Goal: Information Seeking & Learning: Check status

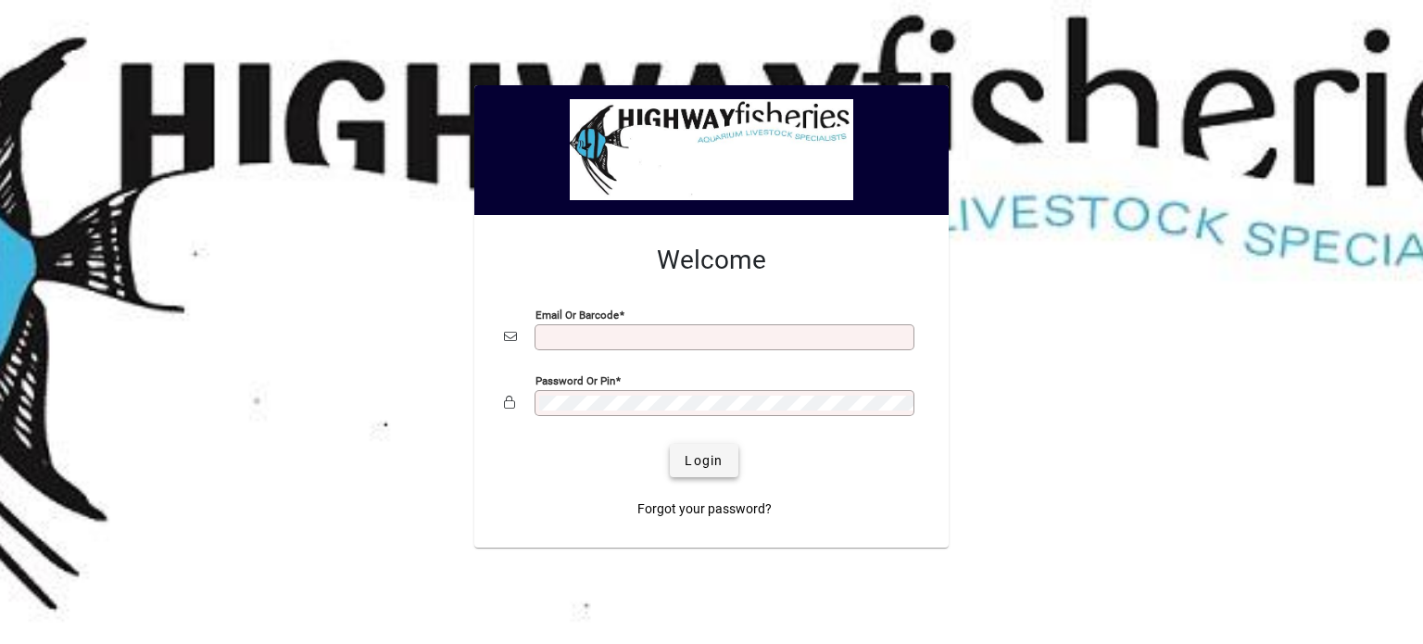
type input "**********"
click at [702, 471] on span "submit" at bounding box center [704, 460] width 68 height 44
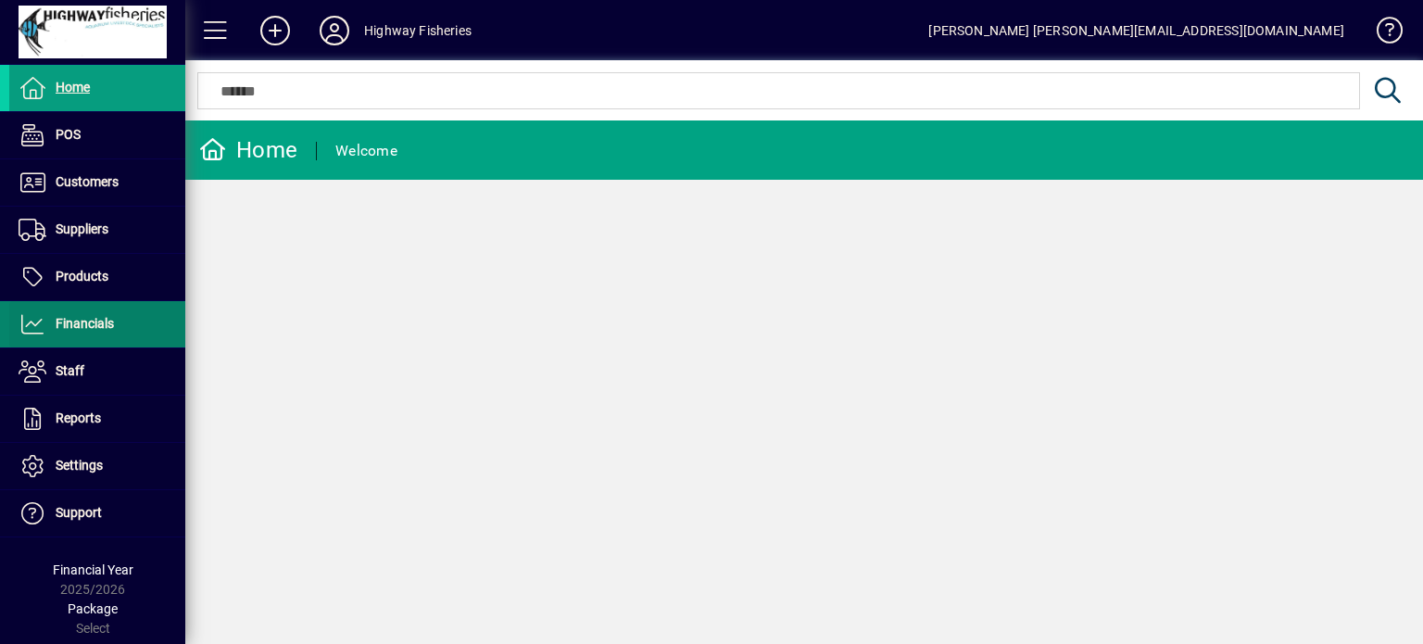
click at [89, 303] on span at bounding box center [97, 324] width 176 height 44
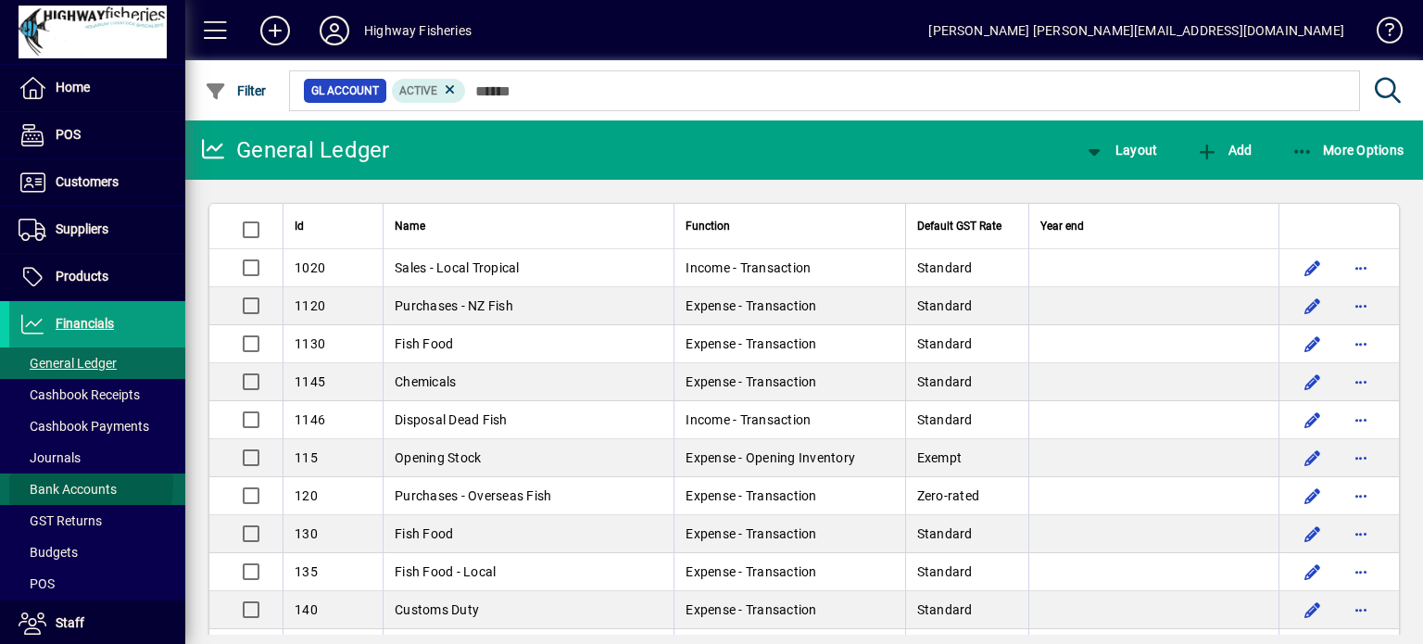
click at [63, 484] on span "Bank Accounts" at bounding box center [68, 489] width 98 height 15
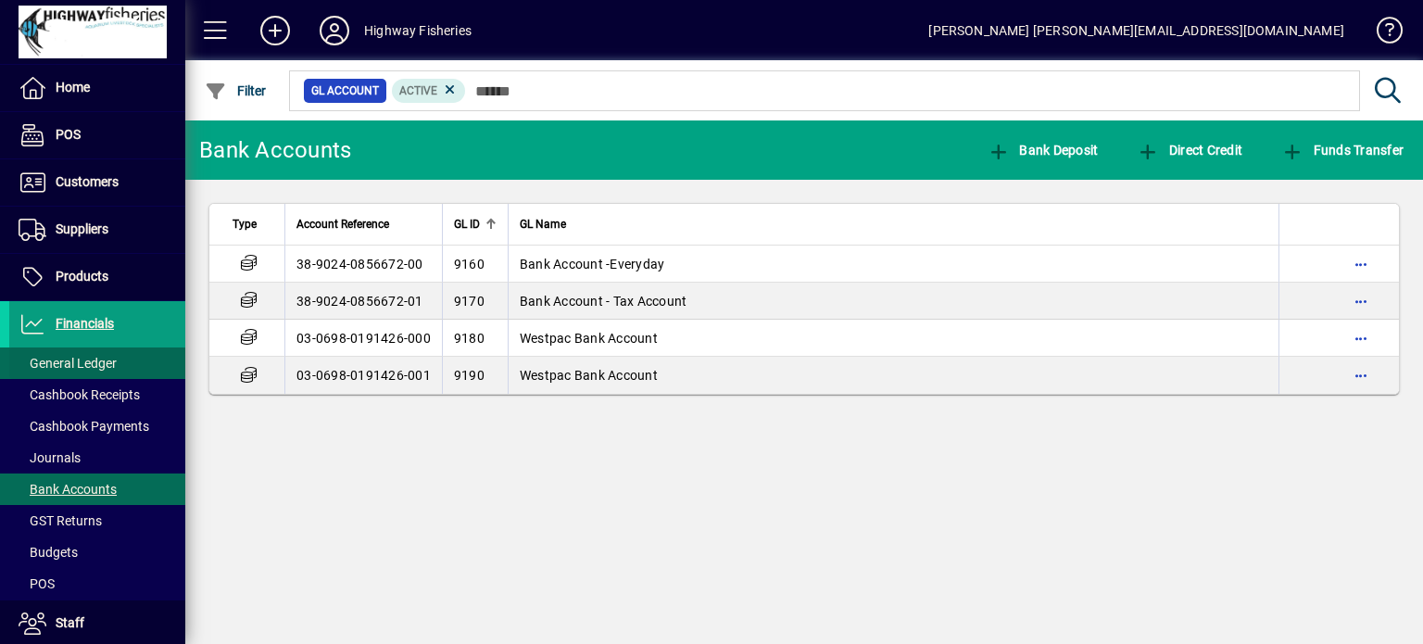
click at [73, 349] on span at bounding box center [97, 363] width 176 height 44
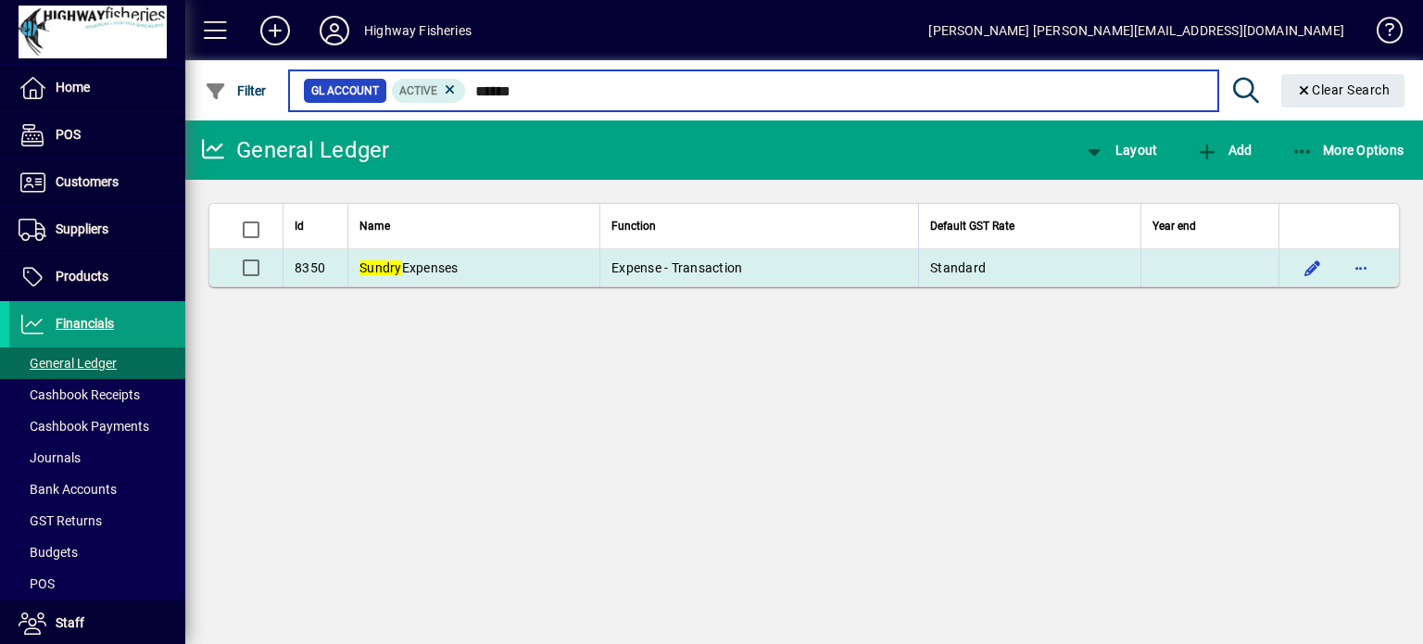
type input "******"
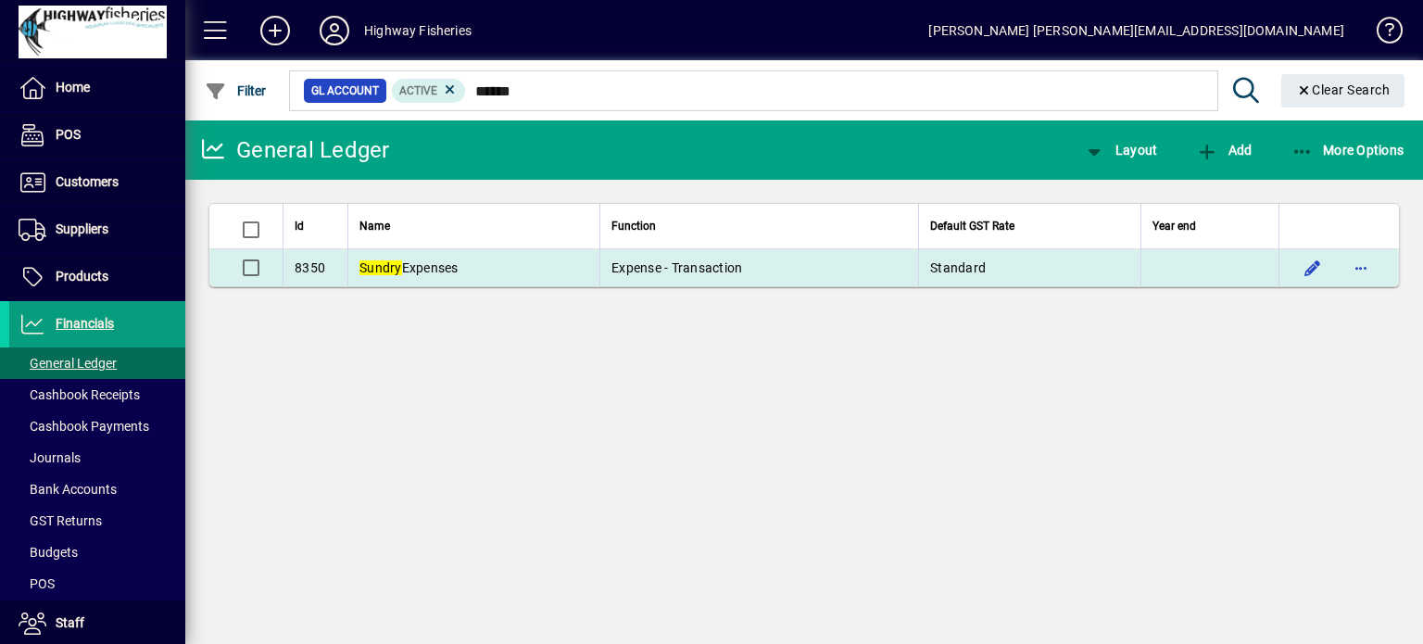
click at [487, 271] on td "Sundry Expenses" at bounding box center [473, 267] width 252 height 37
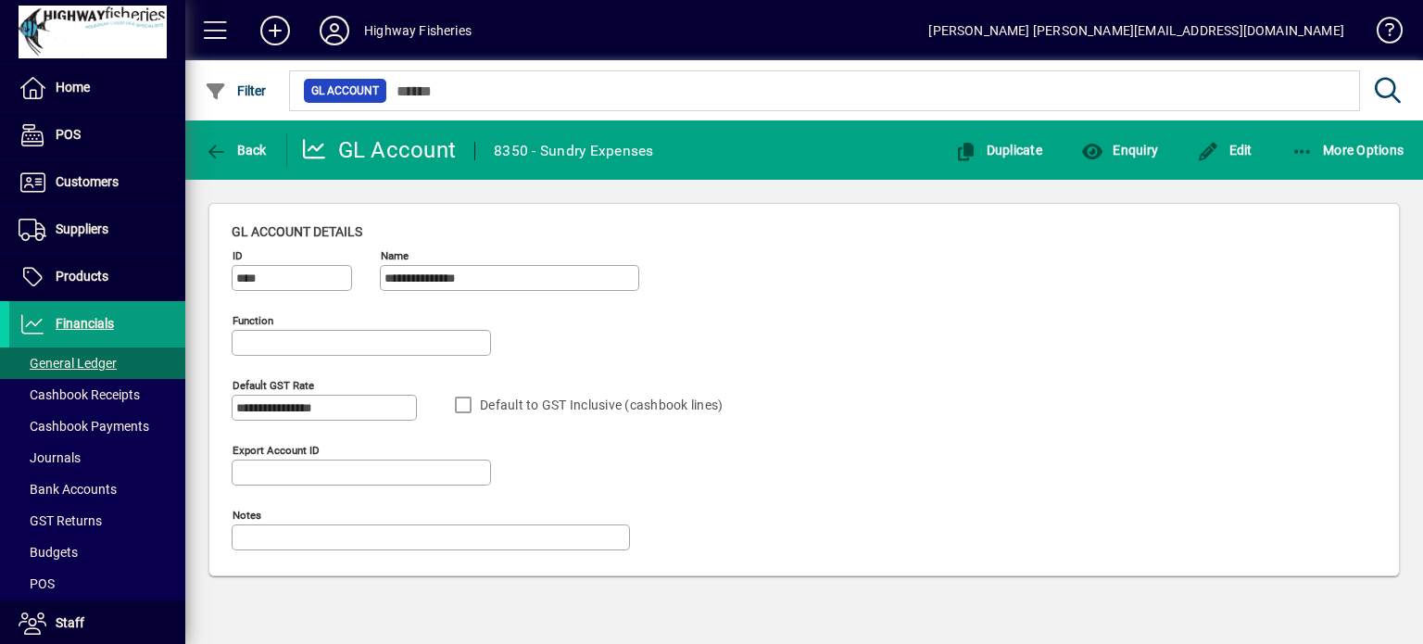
type input "**********"
click at [1126, 148] on span "Enquiry" at bounding box center [1119, 150] width 77 height 15
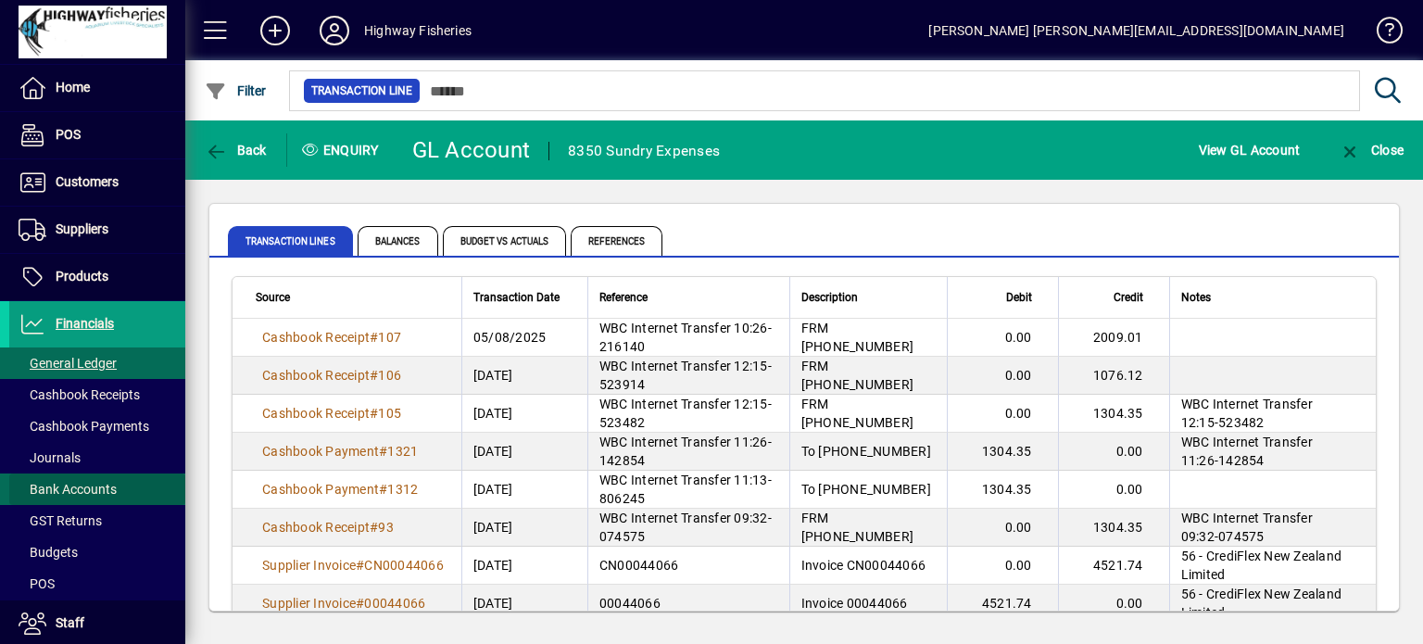
click at [101, 480] on span "Bank Accounts" at bounding box center [62, 489] width 107 height 19
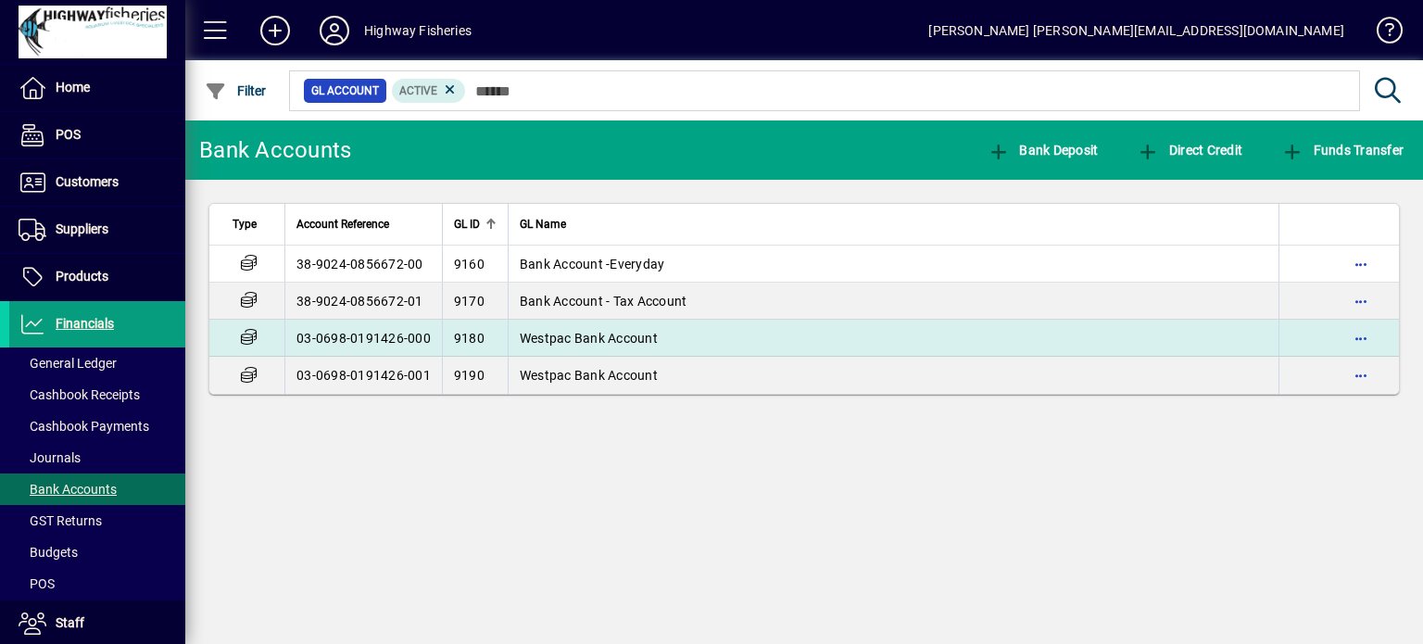
click at [557, 338] on span "Westpac Bank Account" at bounding box center [589, 338] width 138 height 15
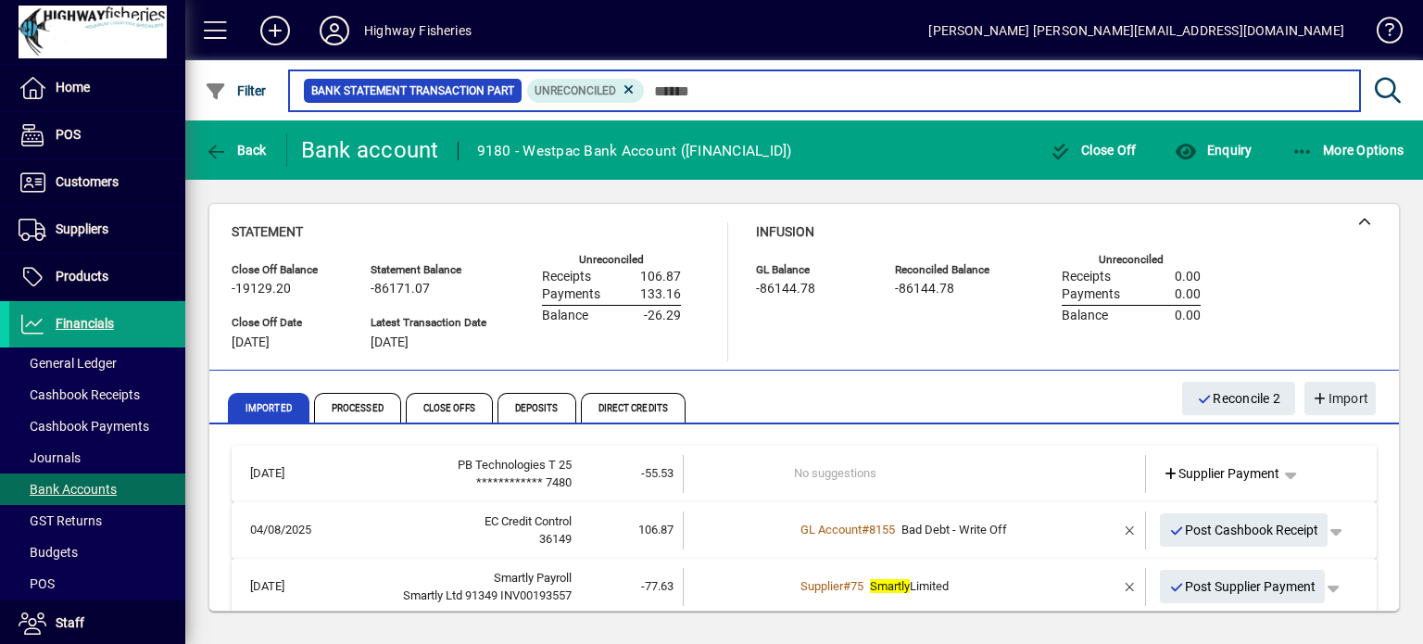
scroll to position [126, 0]
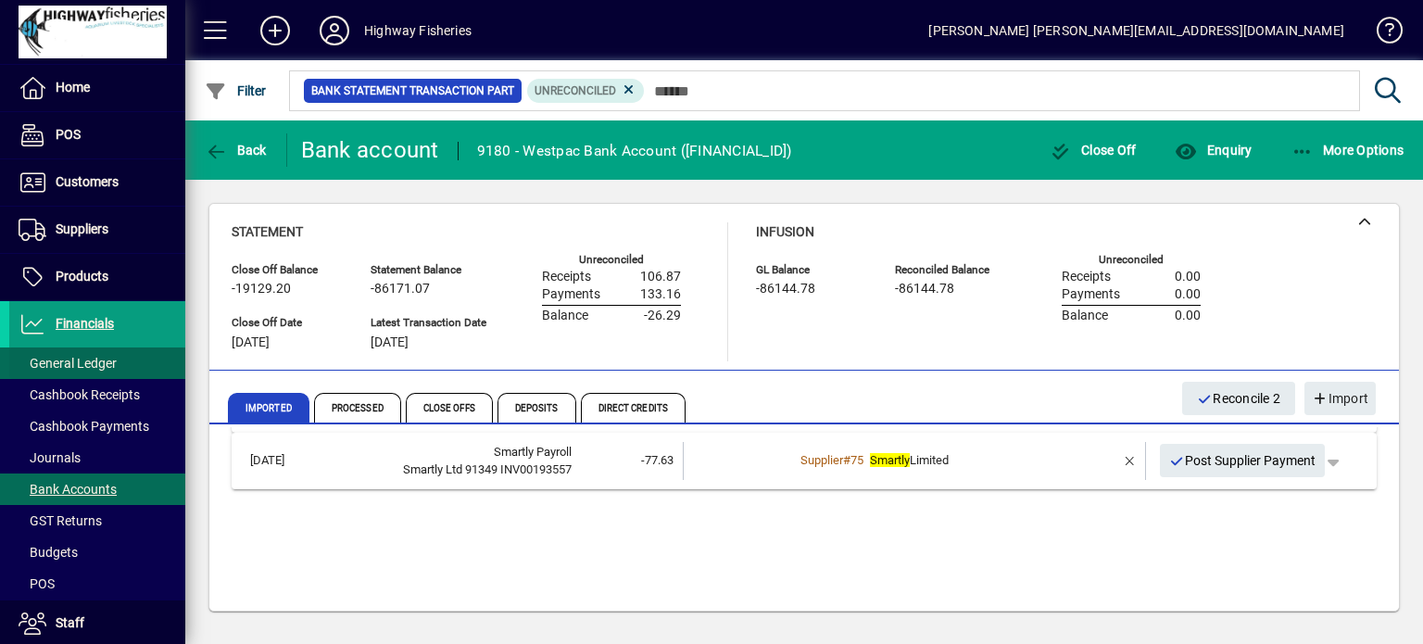
click at [82, 356] on span "General Ledger" at bounding box center [68, 363] width 98 height 15
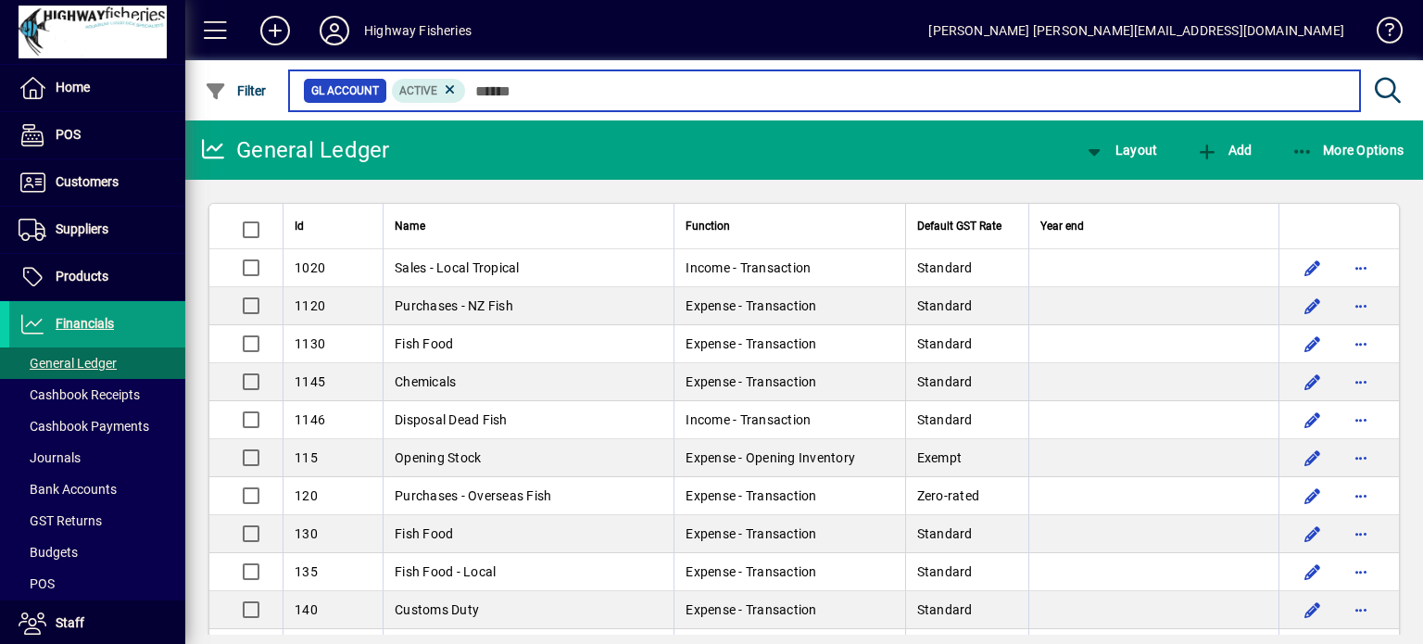
click at [509, 92] on input "text" at bounding box center [905, 91] width 879 height 26
type input "******"
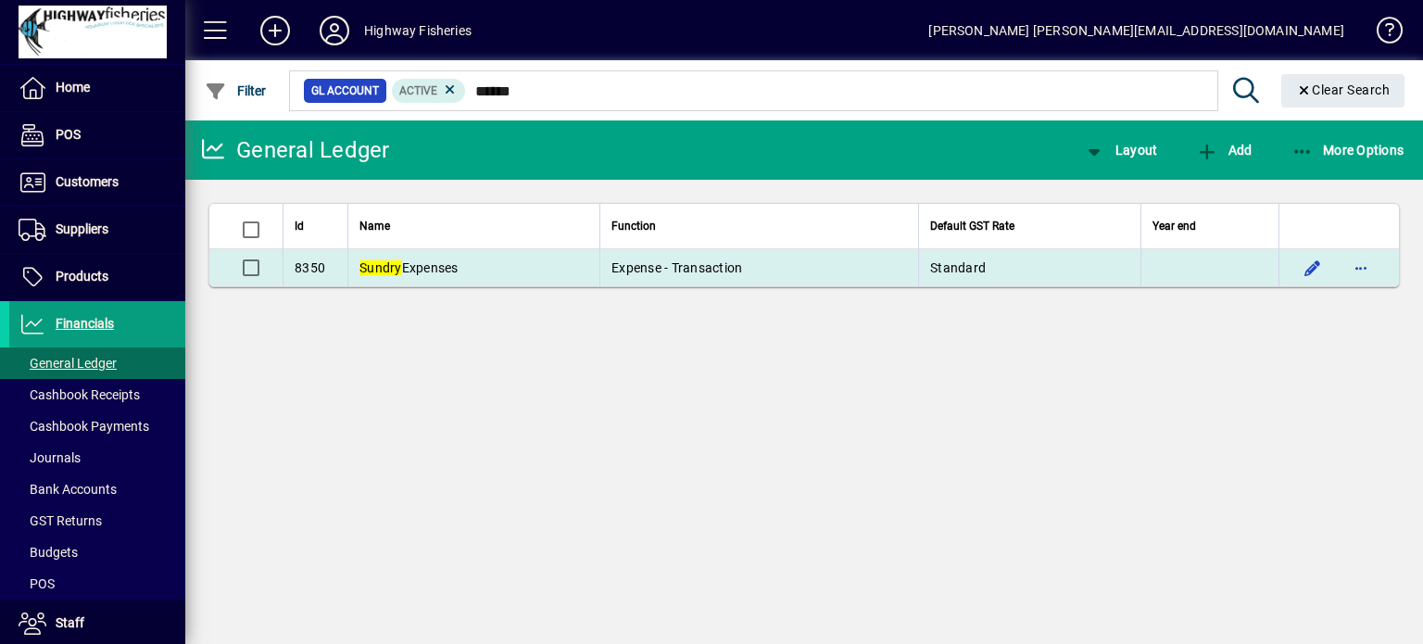
click at [517, 281] on td "Sundry Expenses" at bounding box center [473, 267] width 252 height 37
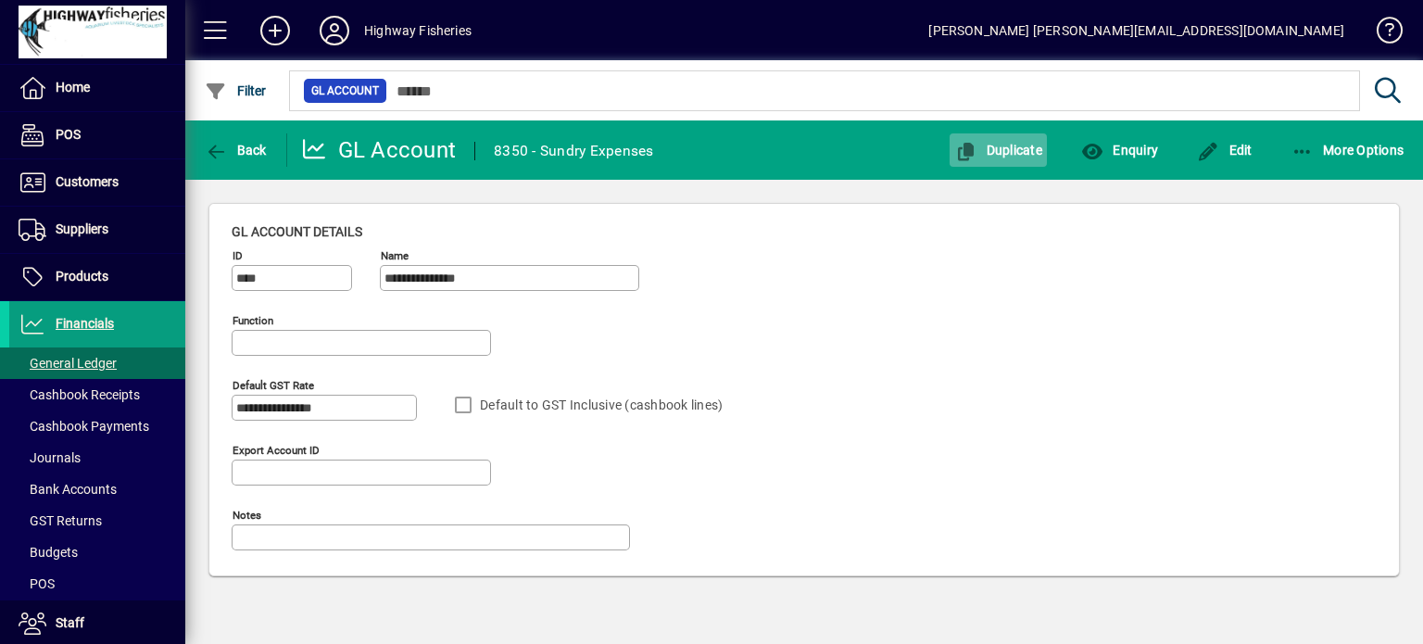
type input "**********"
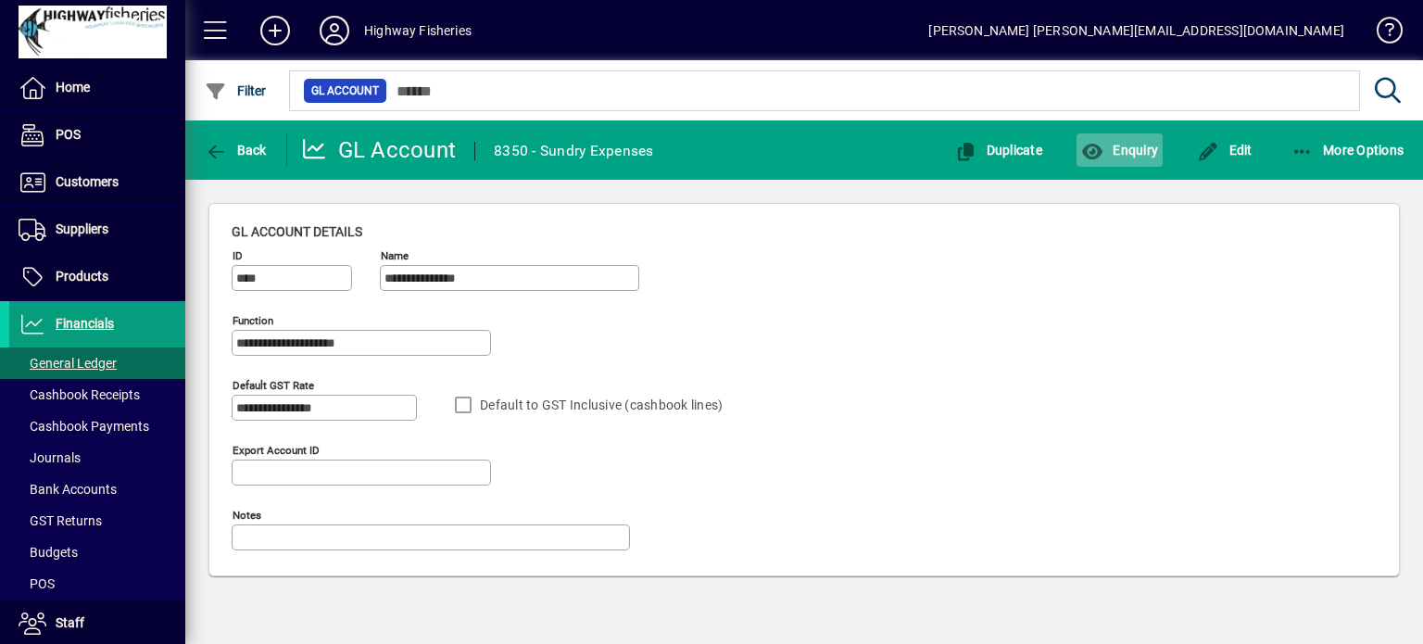
click at [1127, 150] on span "Enquiry" at bounding box center [1119, 150] width 77 height 15
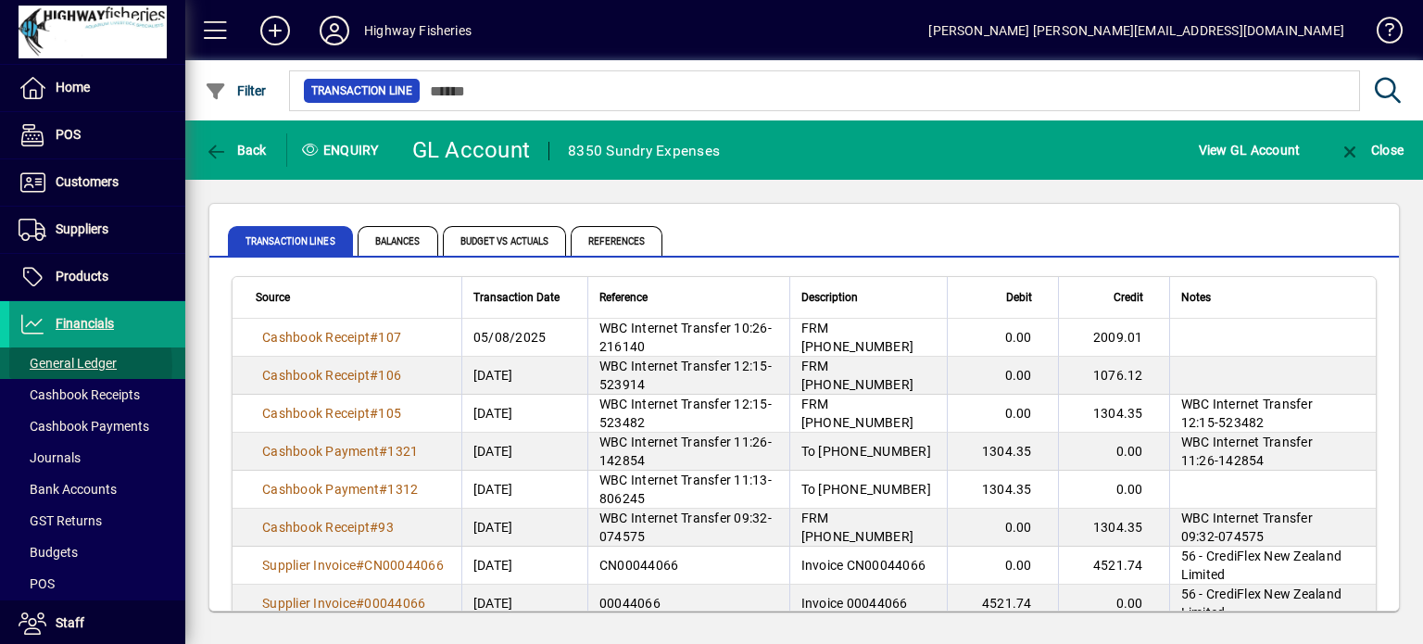
click at [41, 365] on span "General Ledger" at bounding box center [68, 363] width 98 height 15
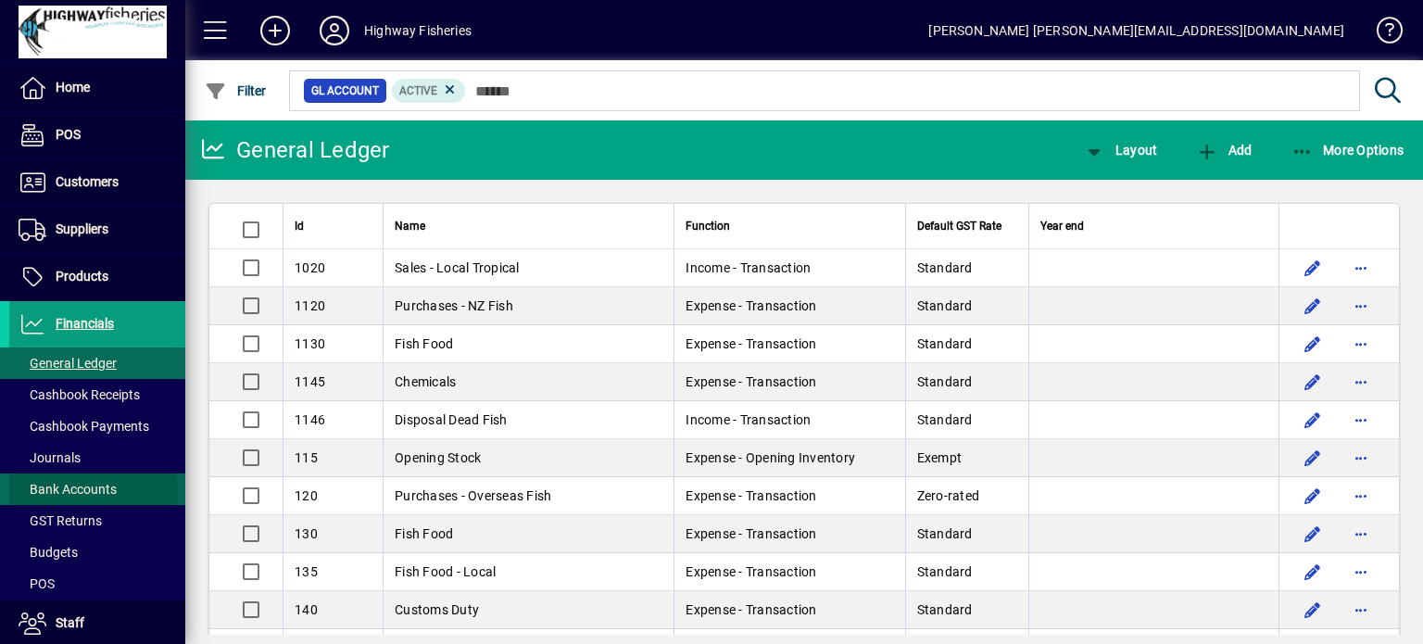
click at [93, 491] on span "Bank Accounts" at bounding box center [68, 489] width 98 height 15
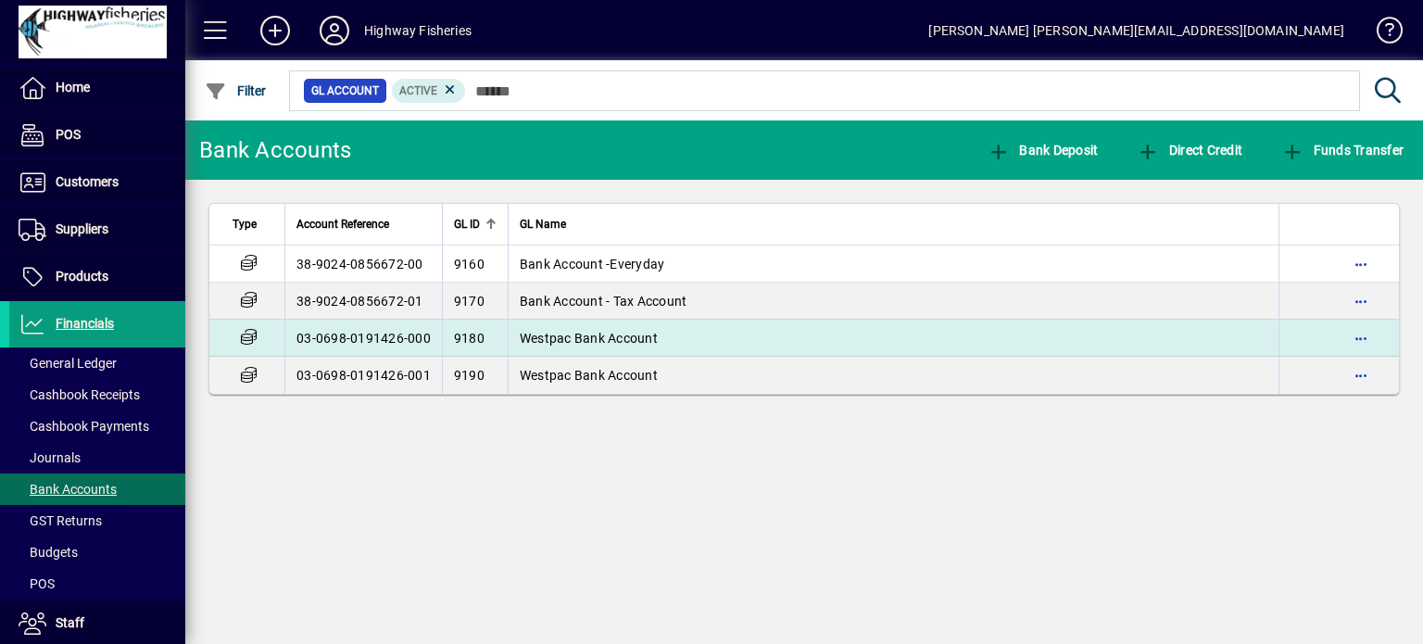
click at [537, 344] on span "Westpac Bank Account" at bounding box center [589, 338] width 138 height 15
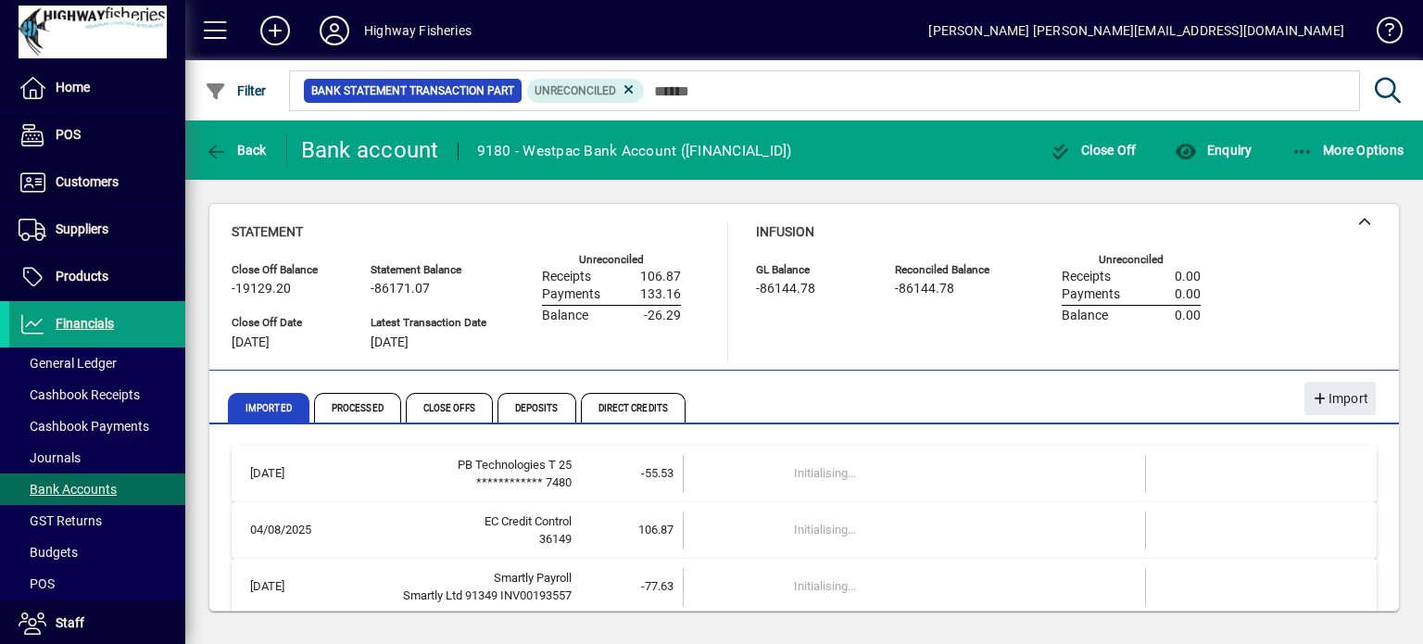
click at [537, 344] on div "Close Off Balance -19129.20 Close Off Date 31/03/2024 Statement Balance -86171.…" at bounding box center [470, 309] width 477 height 106
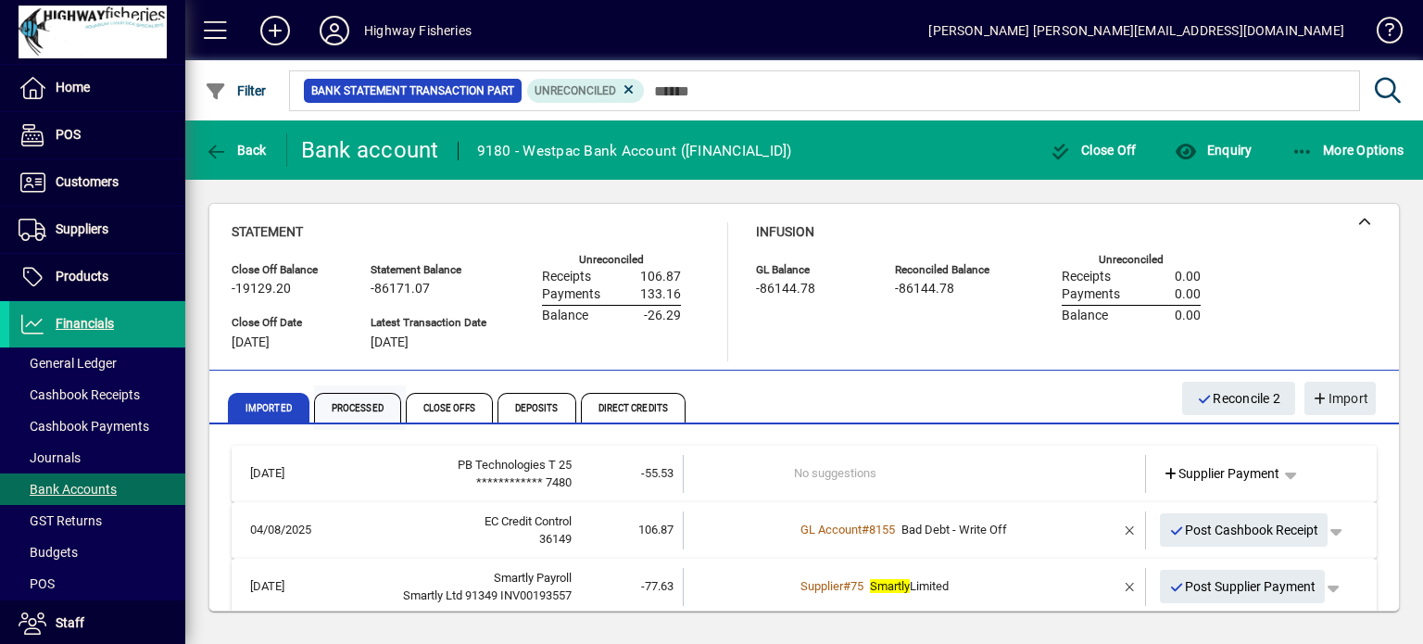
click at [367, 408] on span "Processed" at bounding box center [357, 408] width 87 height 30
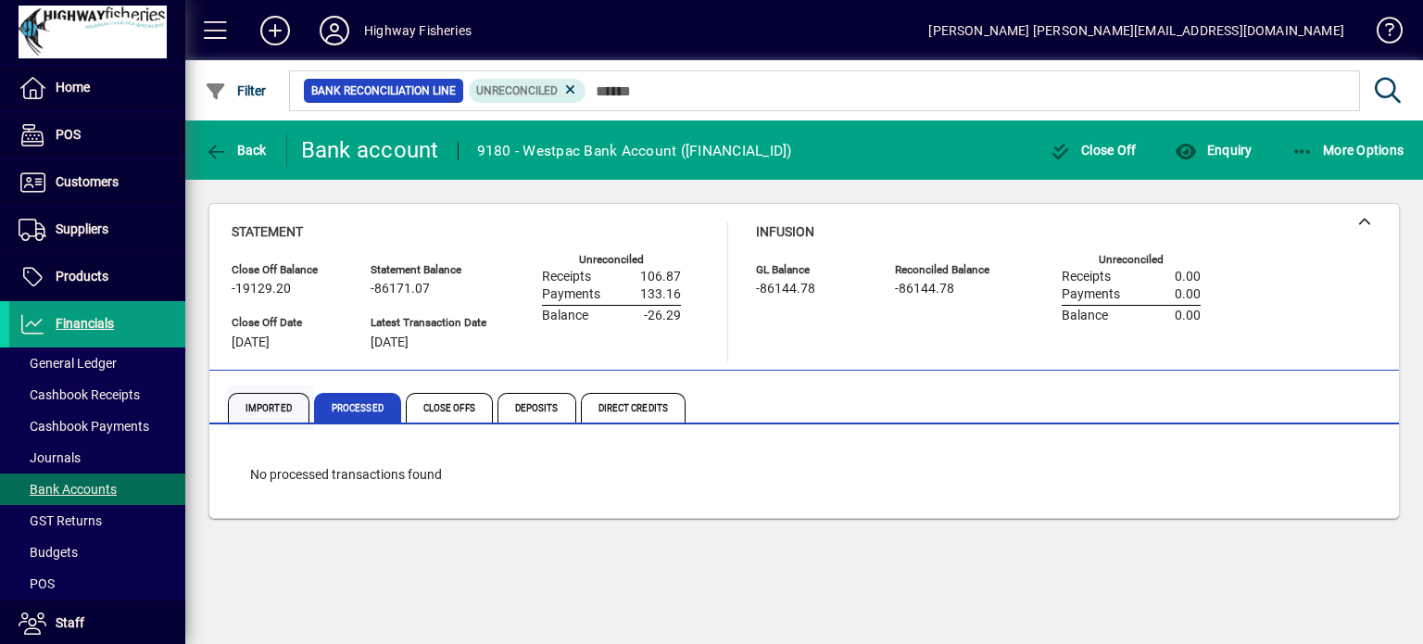
click at [274, 401] on span "Imported" at bounding box center [269, 408] width 82 height 30
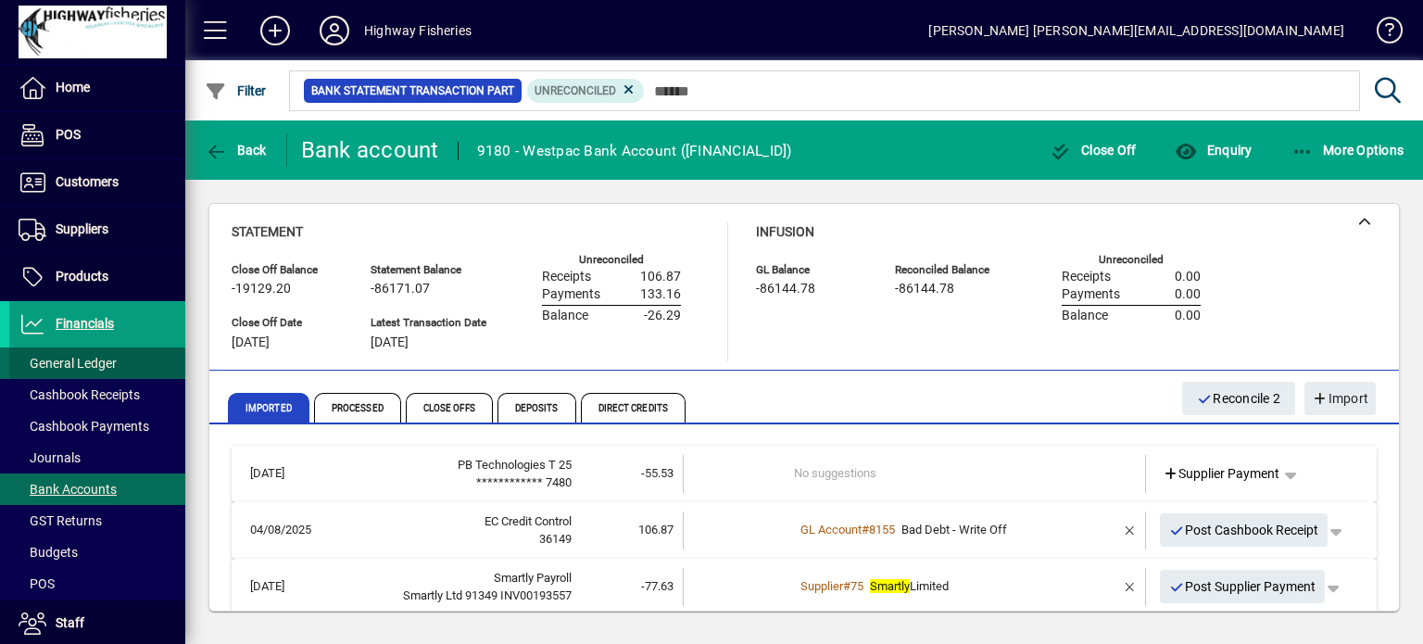
click at [100, 365] on span "General Ledger" at bounding box center [68, 363] width 98 height 15
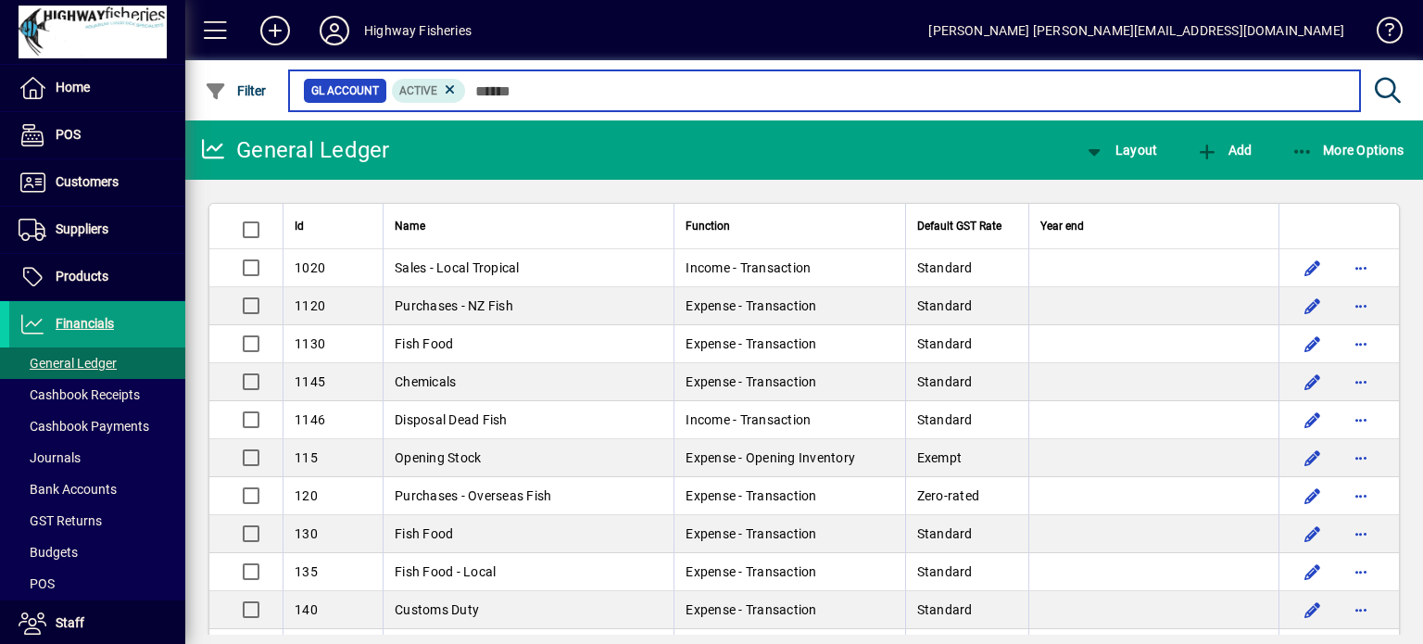
click at [514, 94] on input "text" at bounding box center [905, 91] width 879 height 26
type input "*"
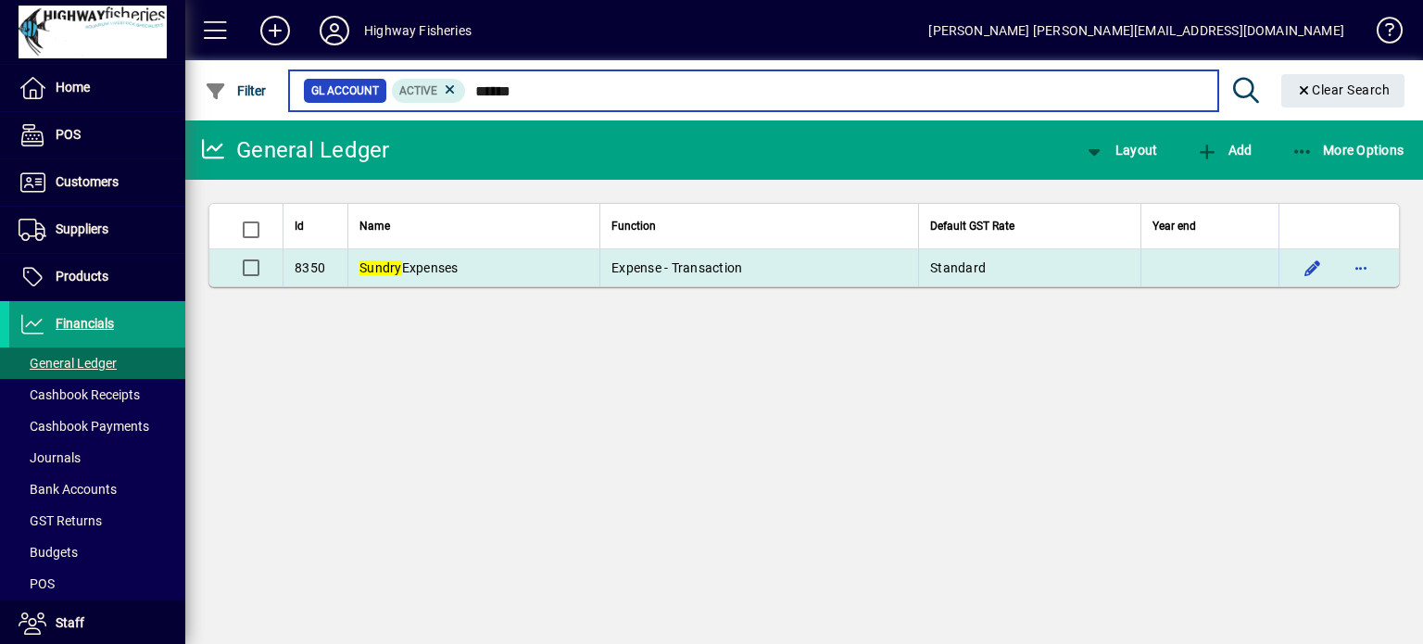
type input "******"
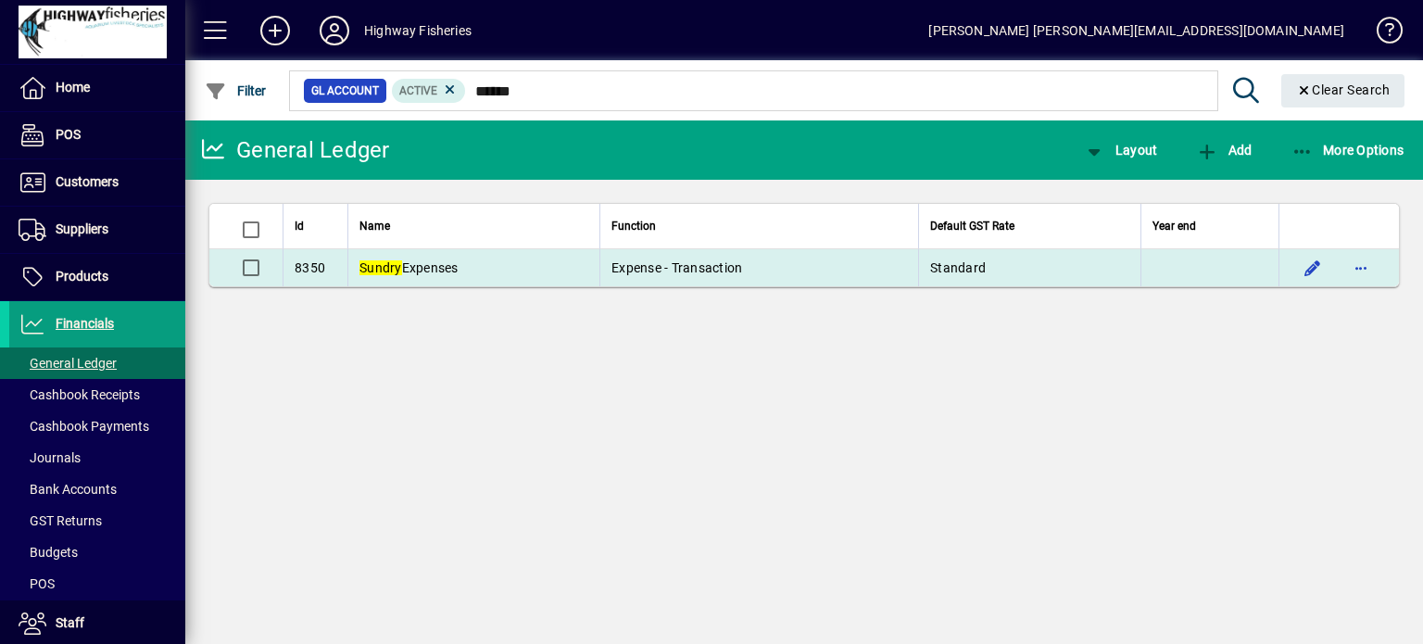
click at [481, 263] on td "Sundry Expenses" at bounding box center [473, 267] width 252 height 37
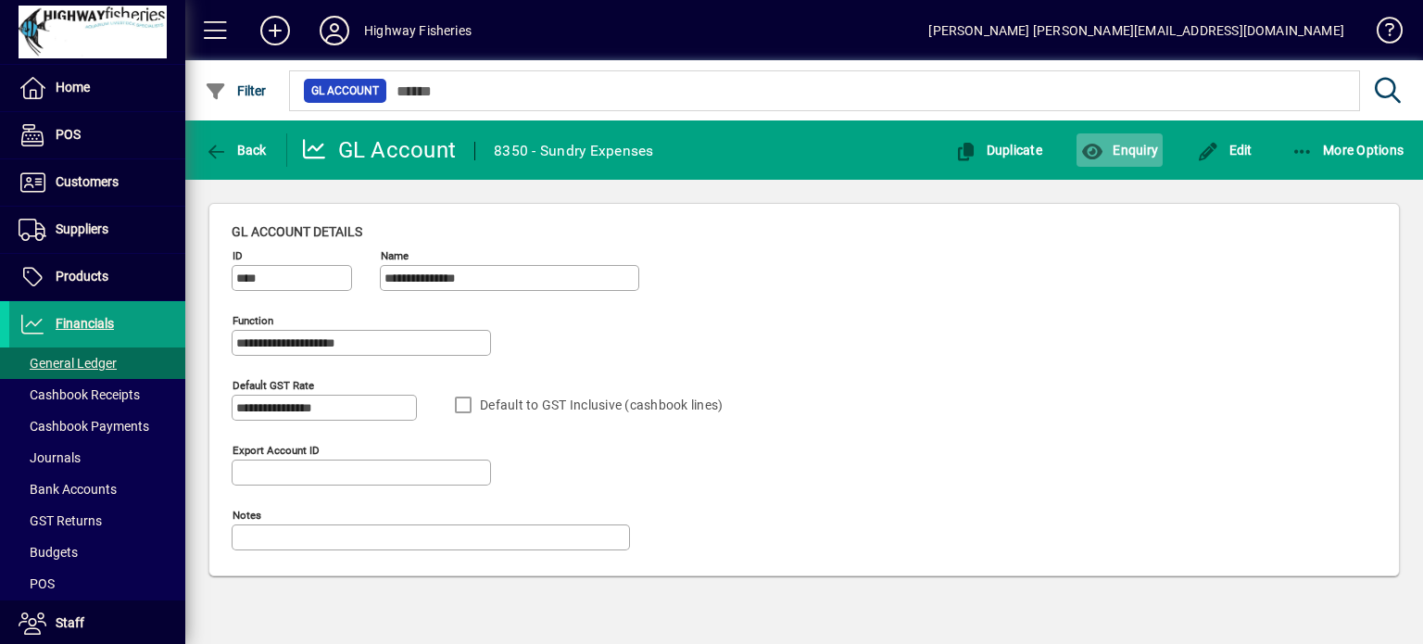
click at [1082, 152] on icon "button" at bounding box center [1092, 152] width 23 height 19
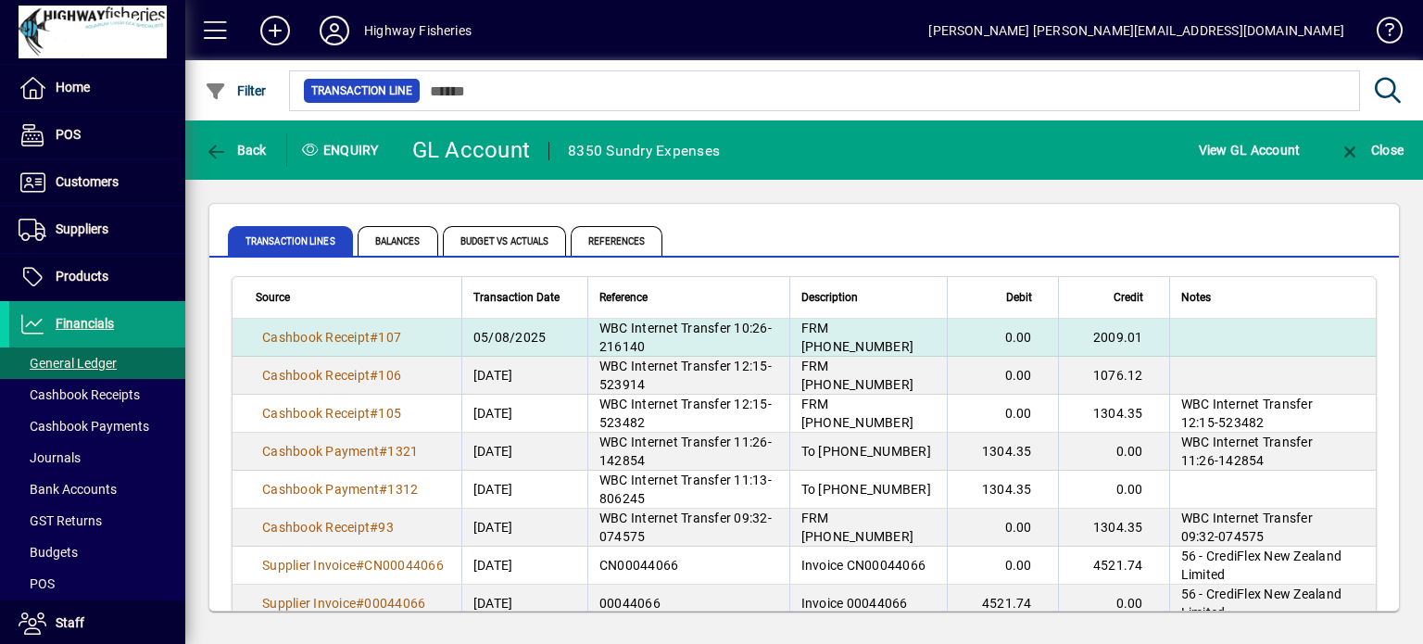
click at [993, 340] on td "0.00" at bounding box center [1002, 338] width 111 height 38
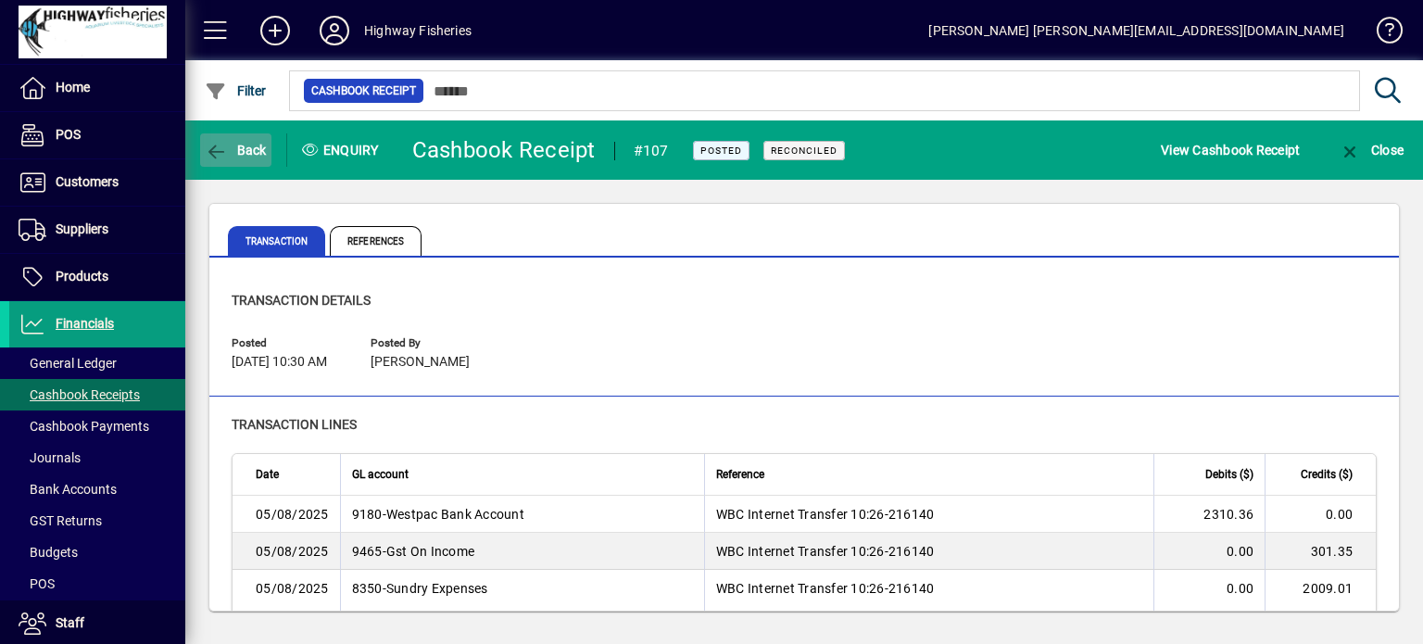
click at [230, 144] on span "Back" at bounding box center [236, 150] width 62 height 15
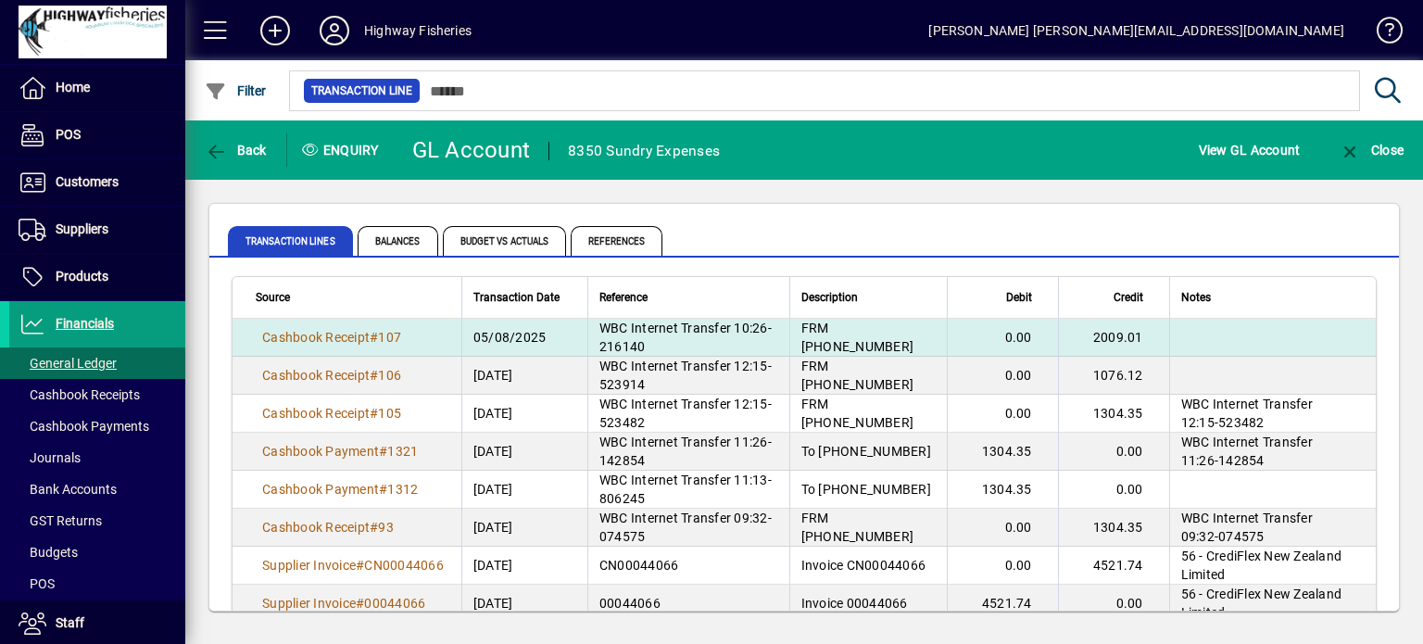
click at [1127, 341] on td "2009.01" at bounding box center [1113, 338] width 111 height 38
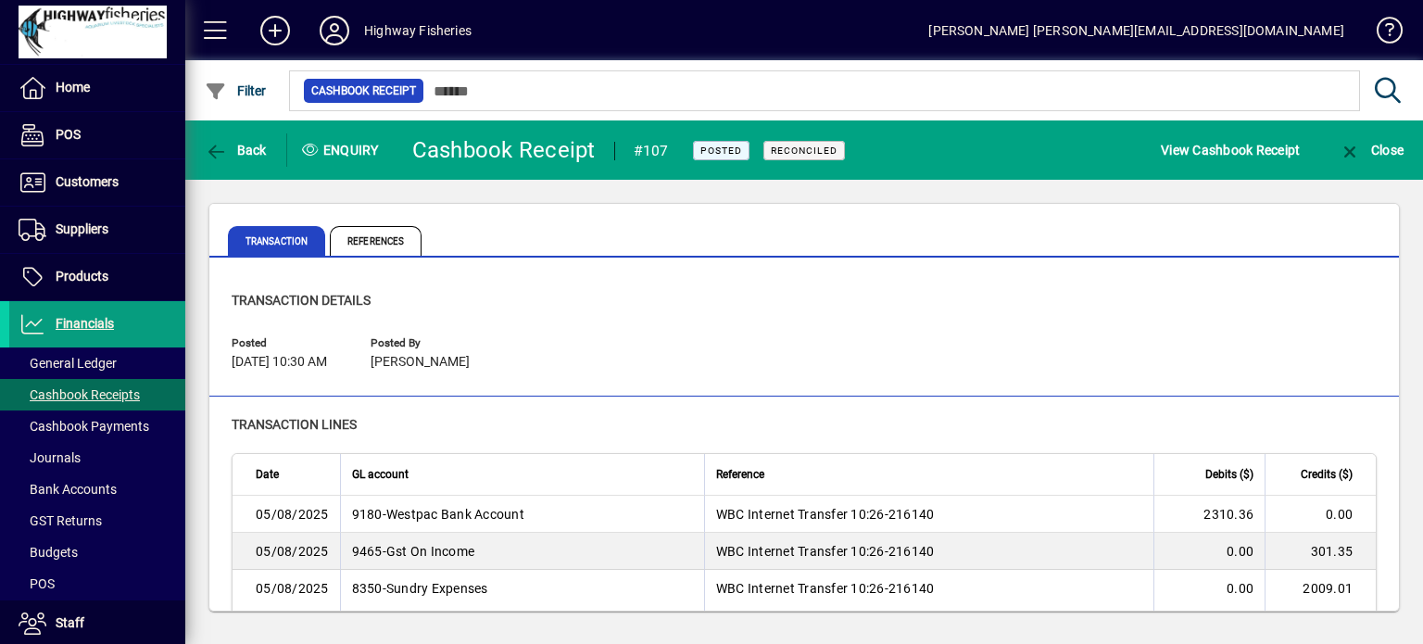
scroll to position [204, 0]
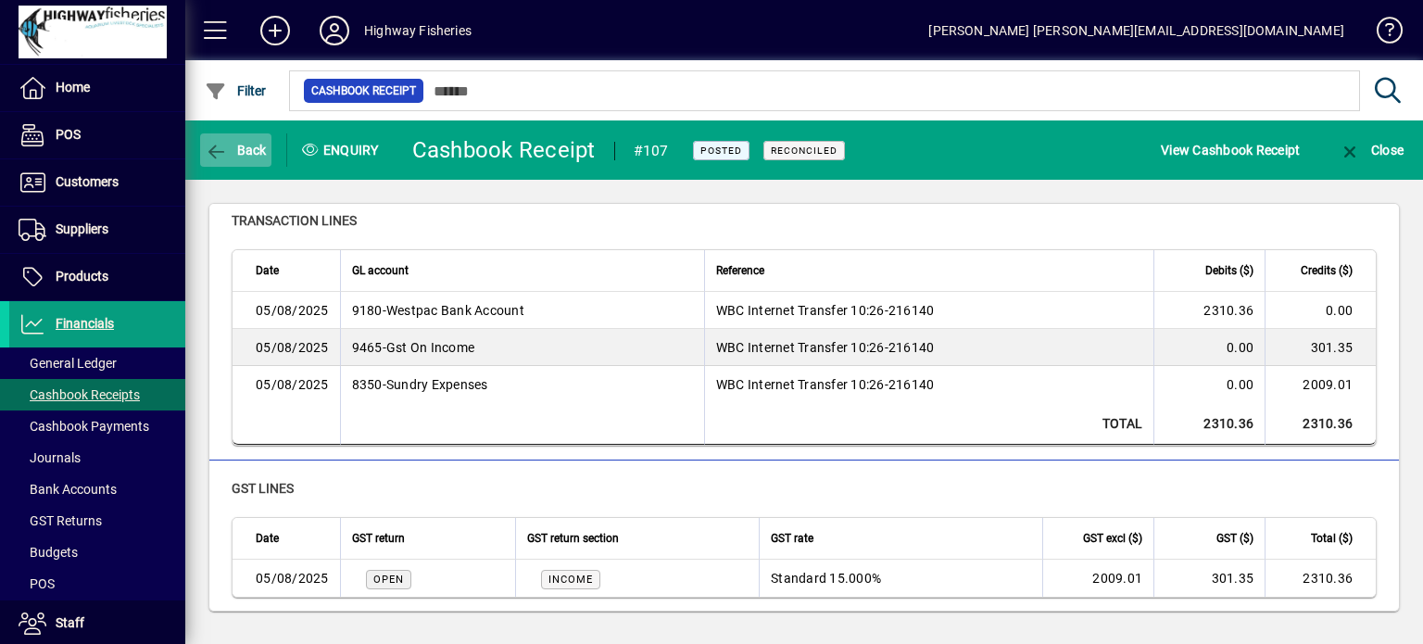
click at [261, 159] on span "button" at bounding box center [235, 150] width 71 height 44
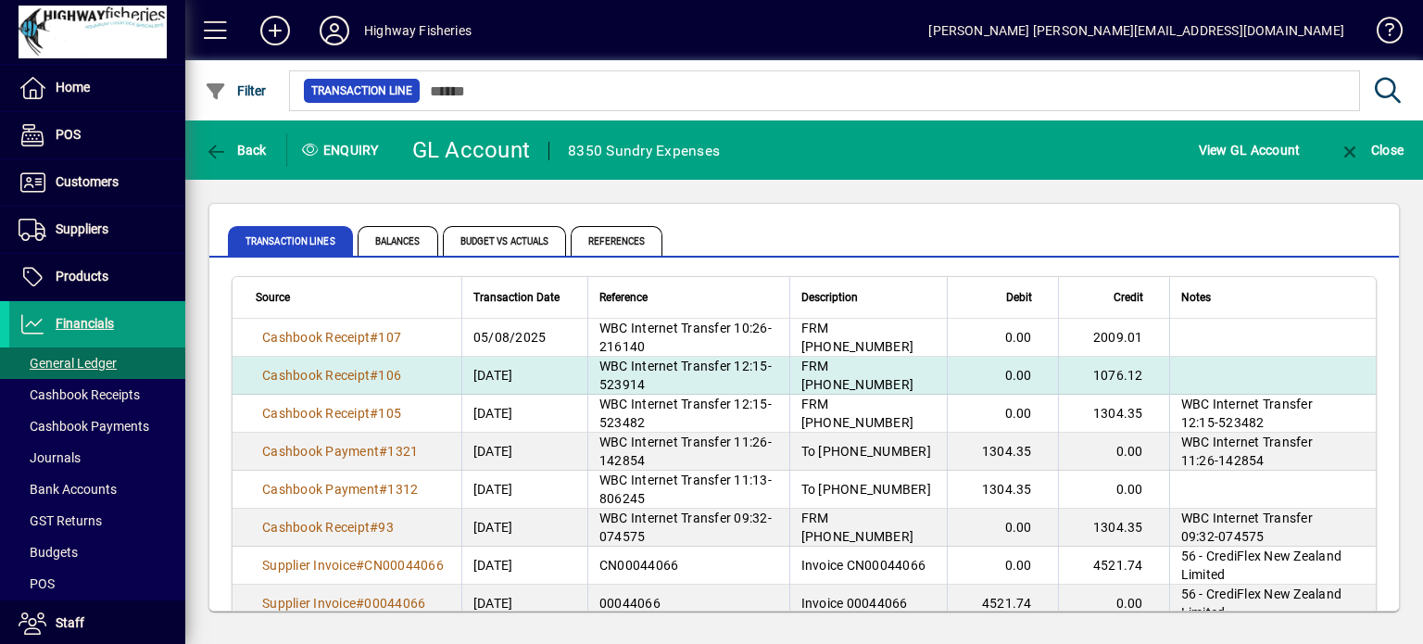
click at [1129, 378] on td "1076.12" at bounding box center [1113, 376] width 111 height 38
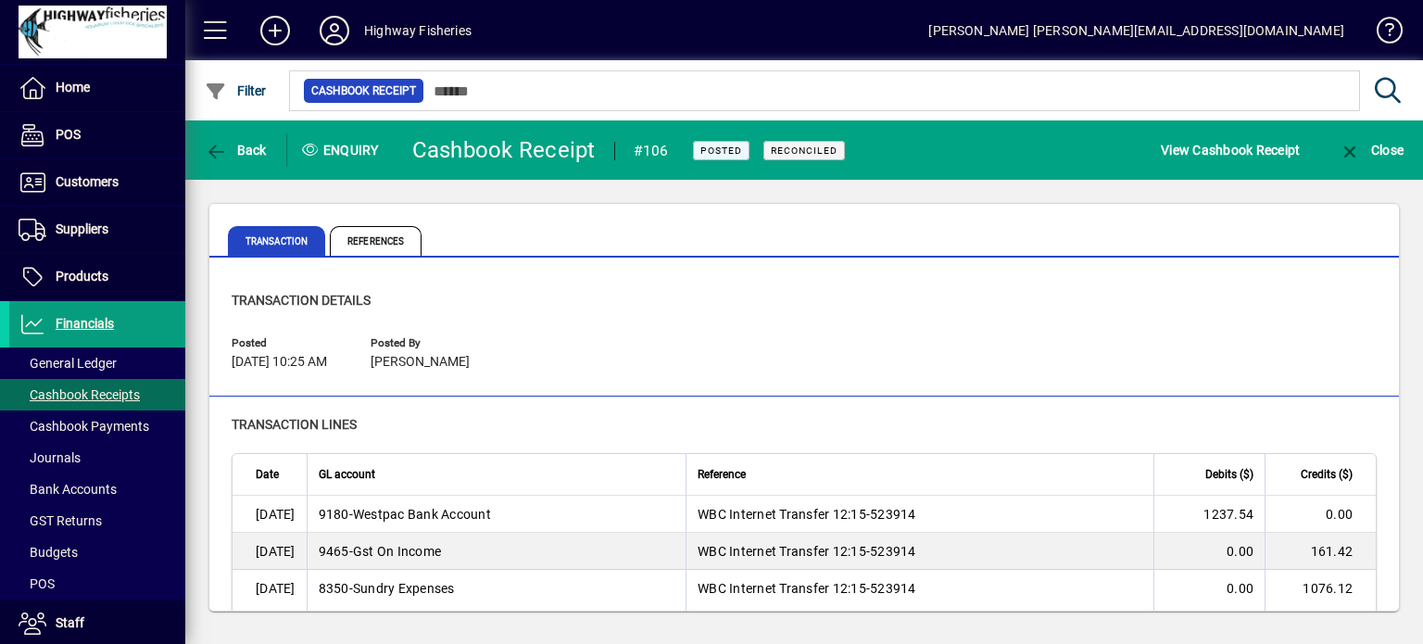
scroll to position [204, 0]
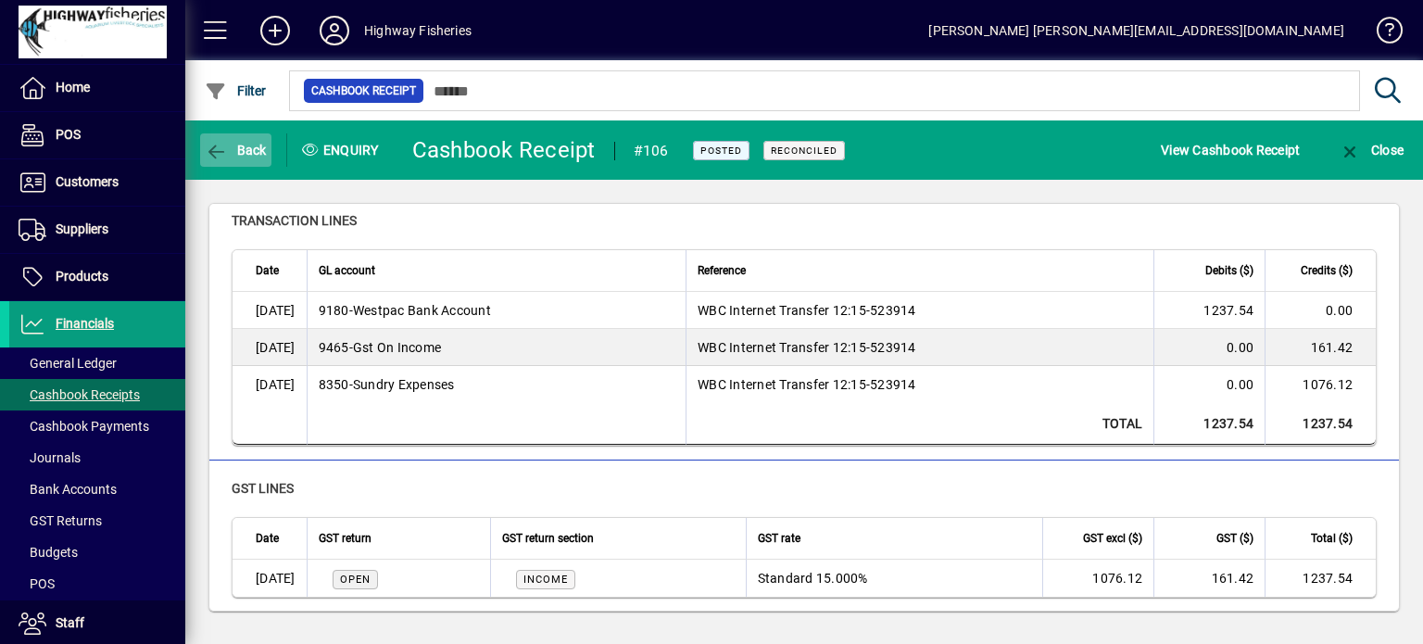
click at [255, 151] on span "Back" at bounding box center [236, 150] width 62 height 15
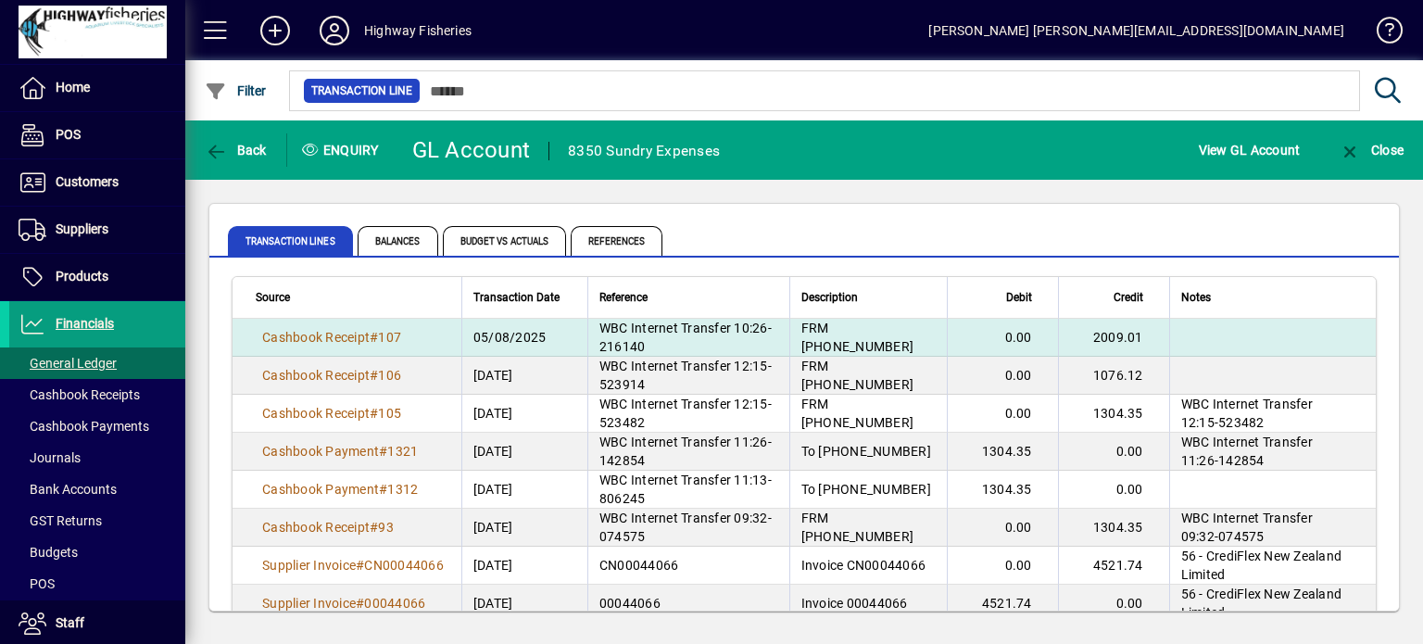
click at [956, 351] on td "0.00" at bounding box center [1002, 338] width 111 height 38
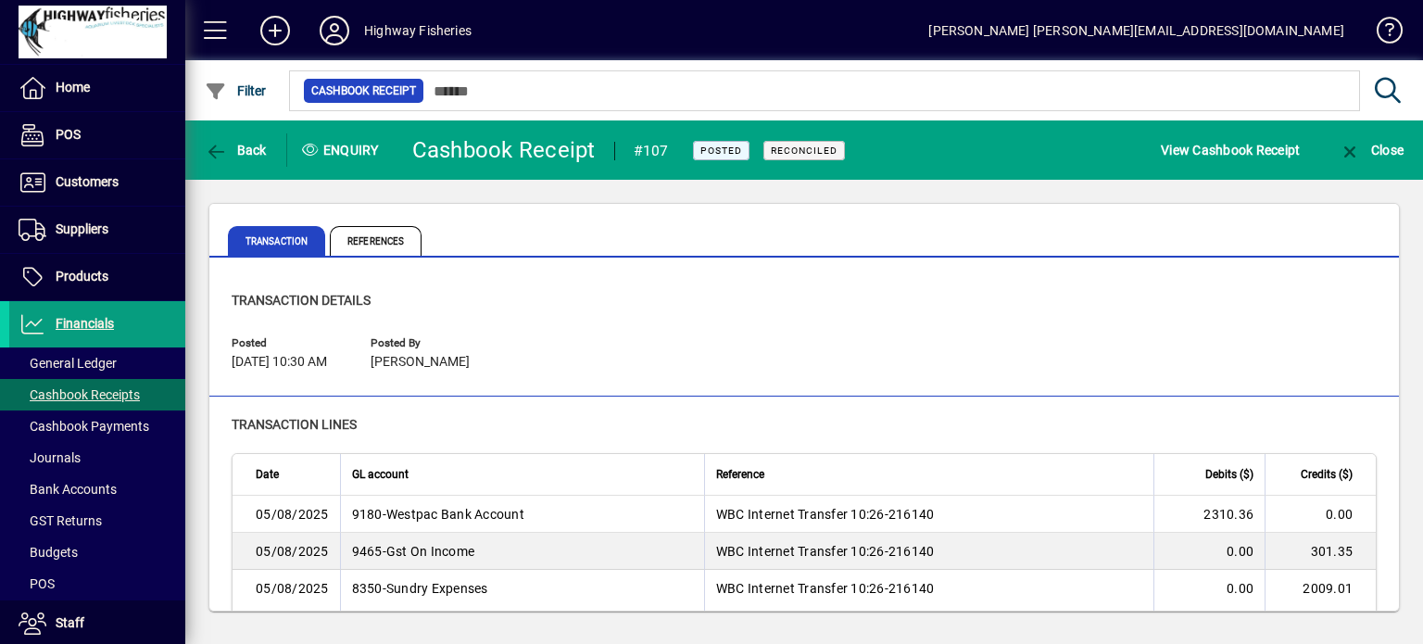
scroll to position [204, 0]
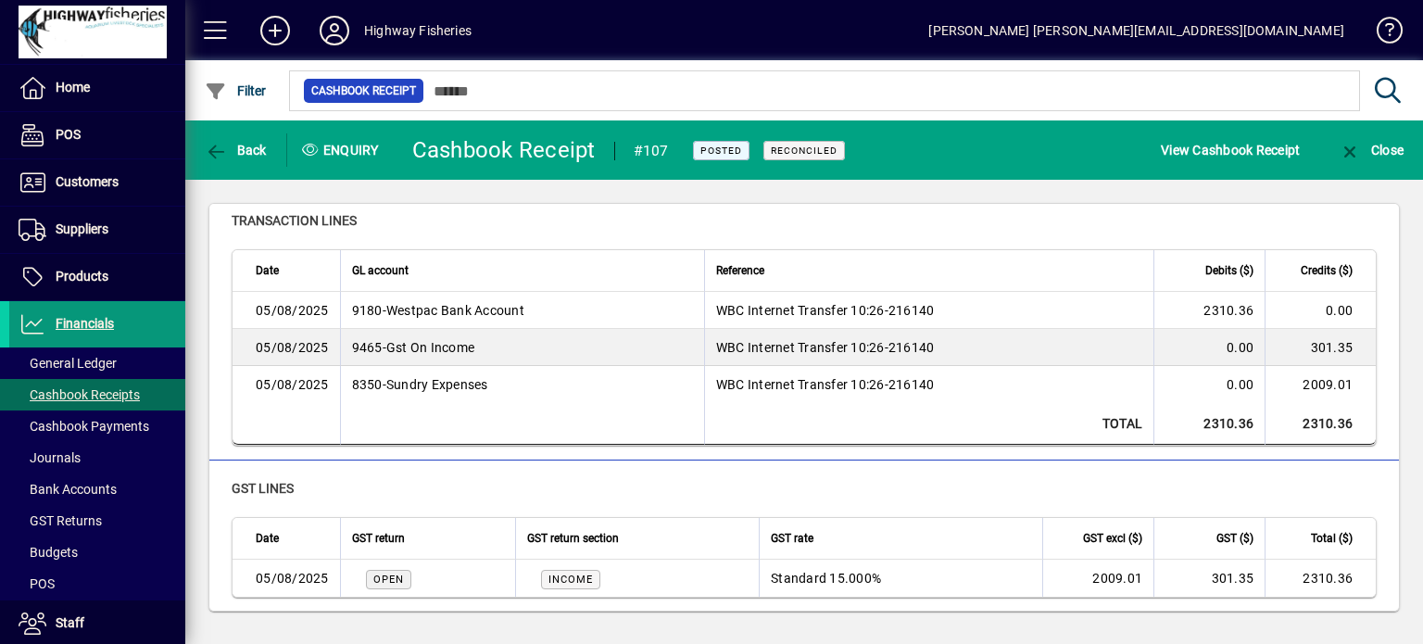
click at [57, 328] on span "Financials" at bounding box center [85, 323] width 58 height 15
